Goal: Task Accomplishment & Management: Manage account settings

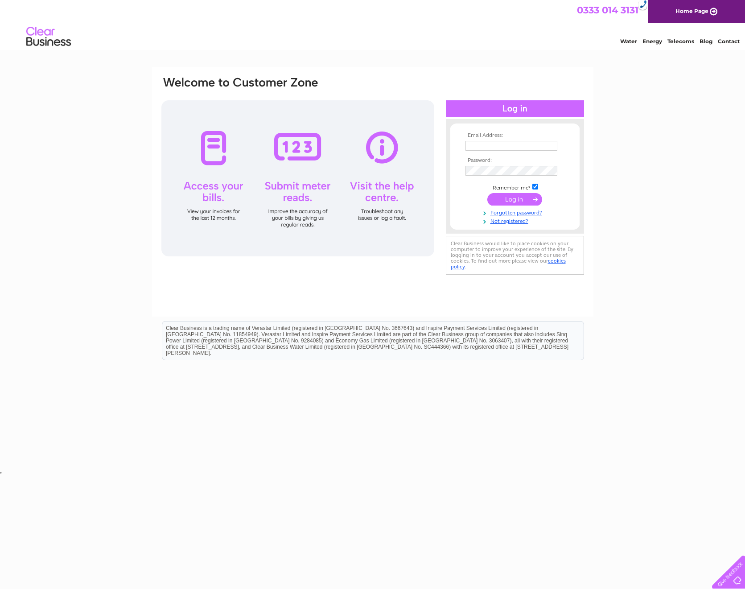
type input "[EMAIL_ADDRESS][DOMAIN_NAME]"
click at [511, 196] on input "submit" at bounding box center [515, 199] width 55 height 12
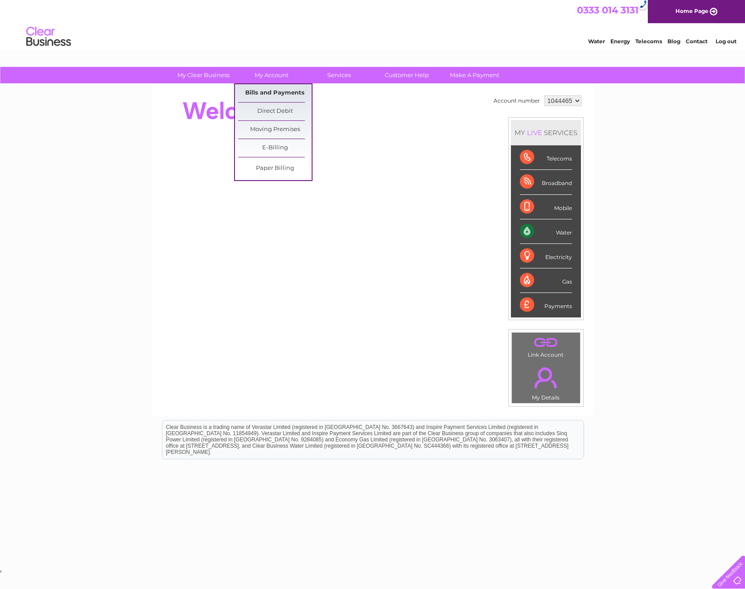
click at [270, 95] on link "Bills and Payments" at bounding box center [275, 93] width 74 height 18
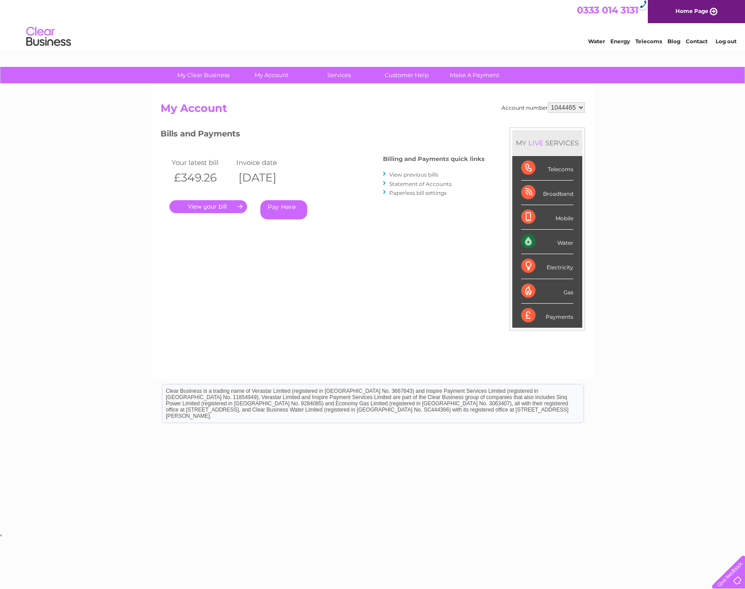
click at [208, 206] on link "." at bounding box center [209, 206] width 78 height 13
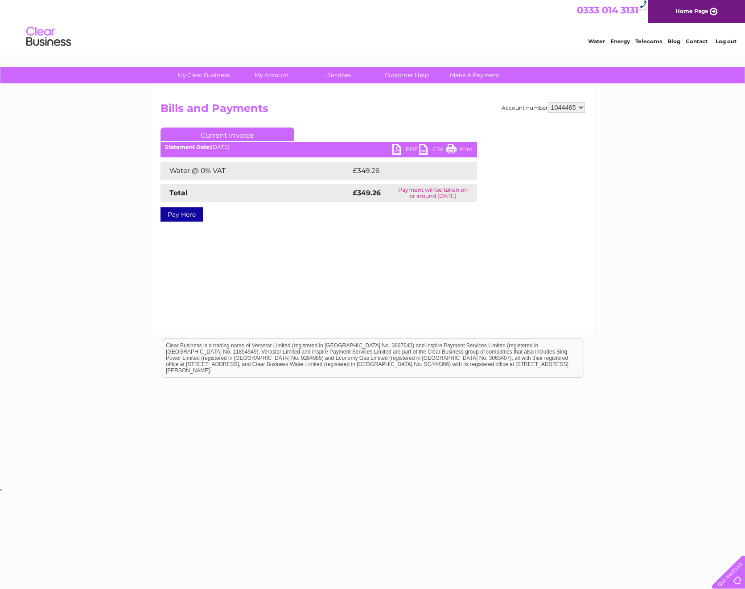
click at [458, 149] on link "Print" at bounding box center [459, 150] width 27 height 13
